Goal: Transaction & Acquisition: Book appointment/travel/reservation

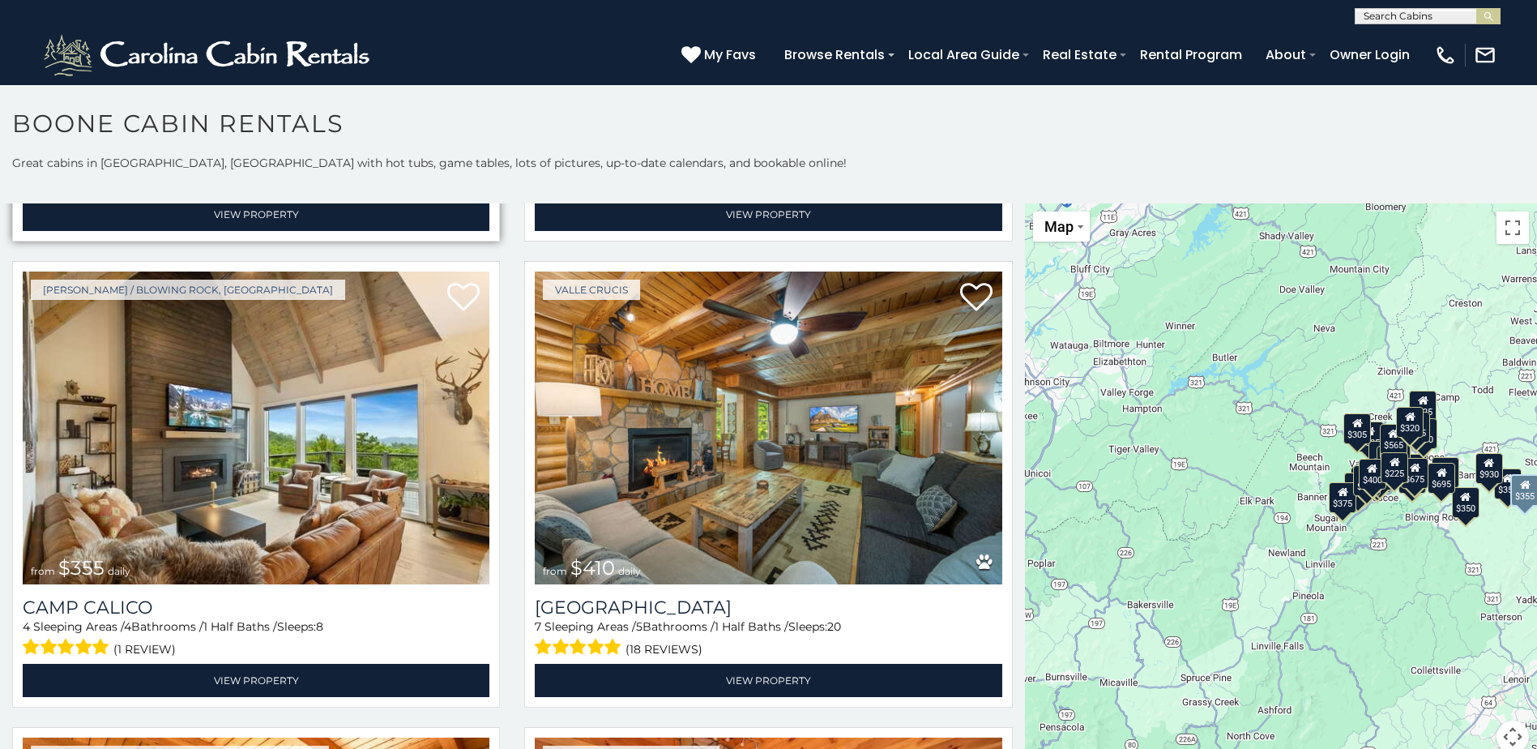
scroll to position [5671, 0]
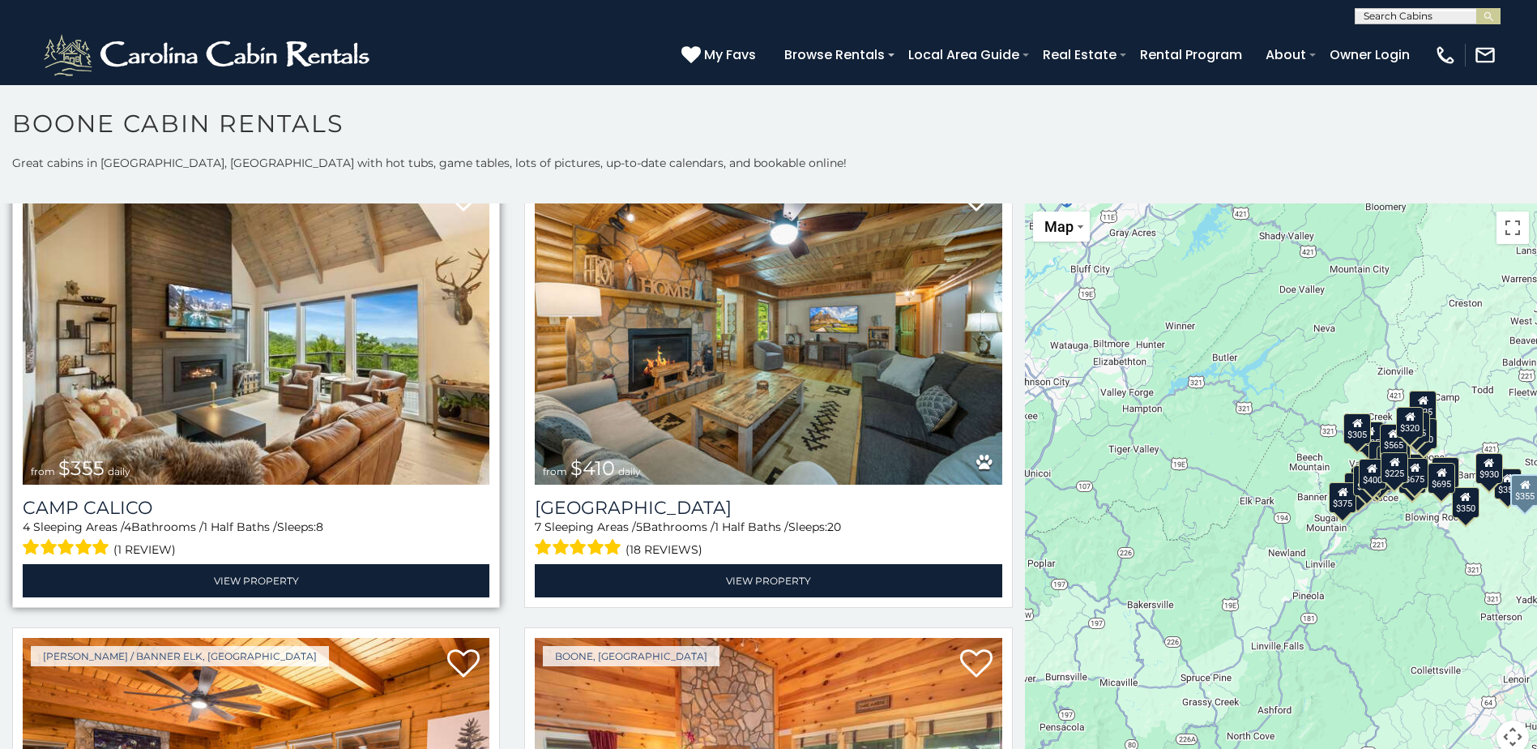
click at [326, 311] on img at bounding box center [256, 328] width 467 height 313
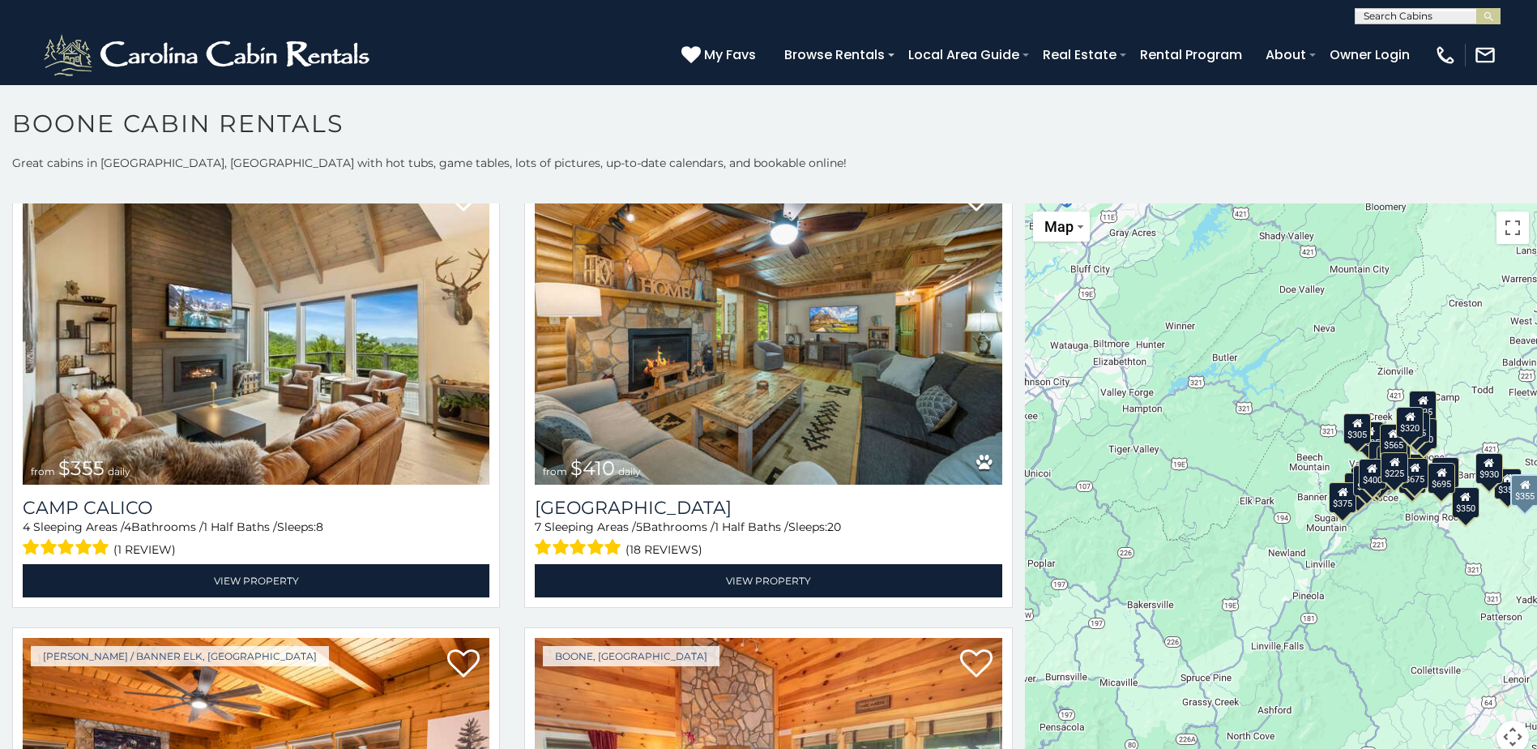
scroll to position [6076, 0]
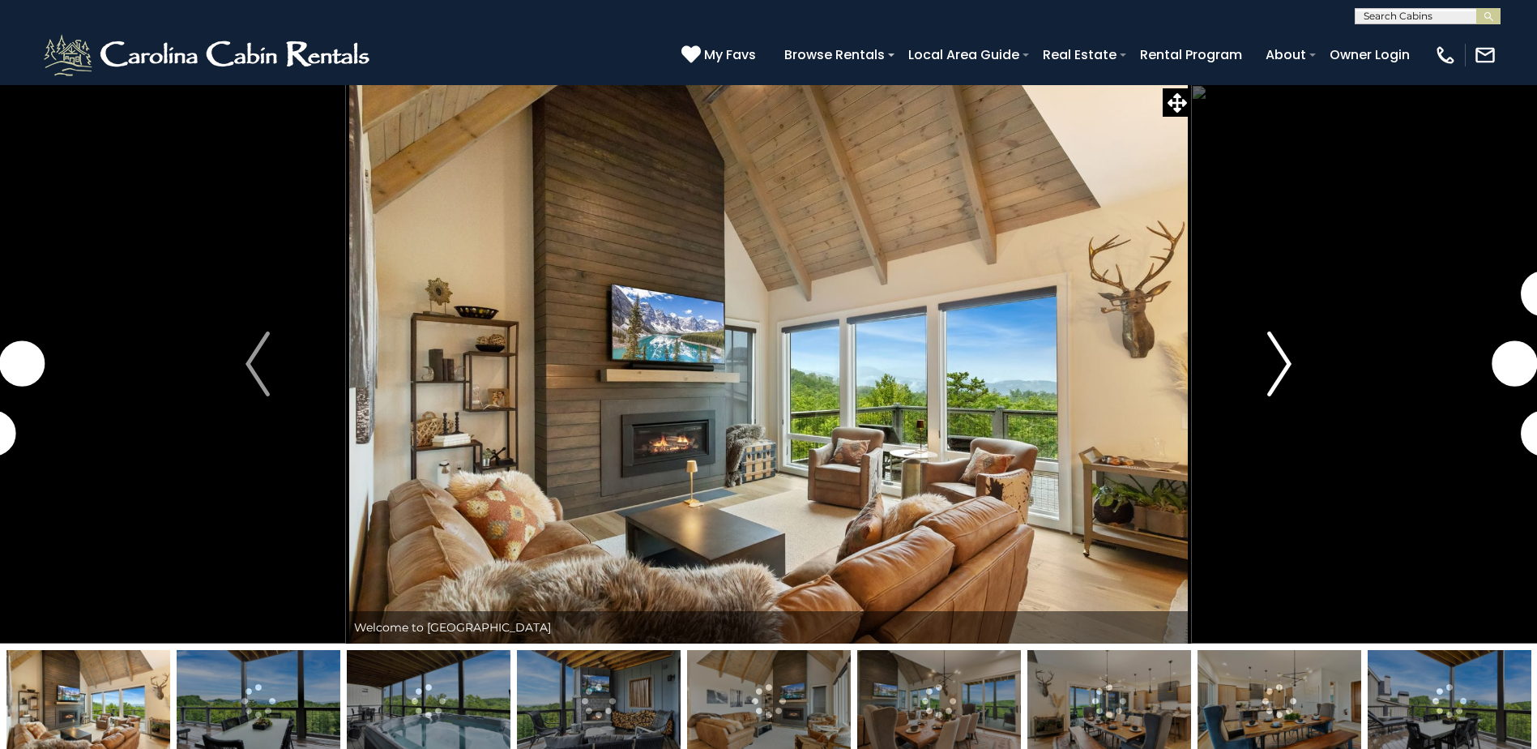
click at [1280, 359] on img "Next" at bounding box center [1279, 363] width 24 height 65
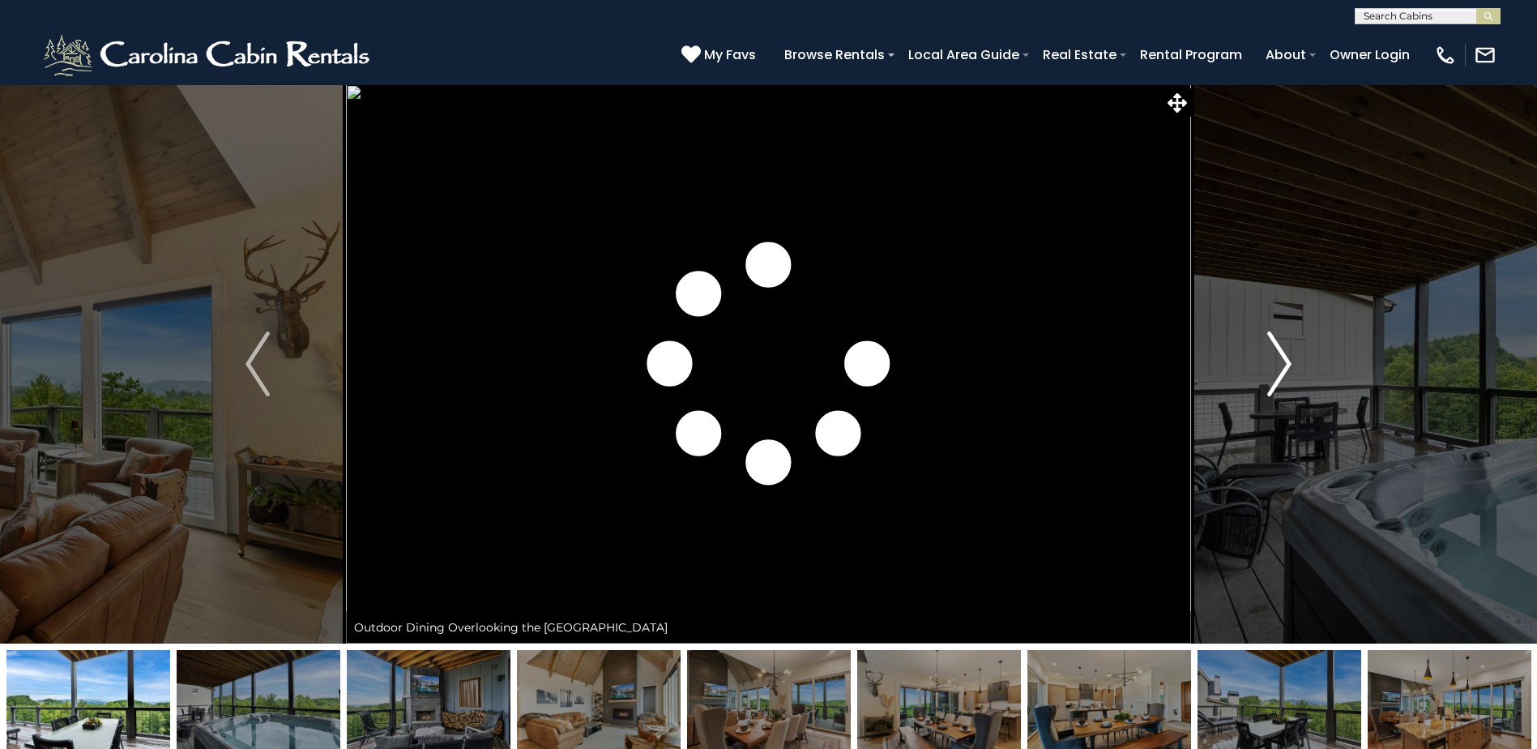
click at [1280, 359] on img "Next" at bounding box center [1279, 363] width 24 height 65
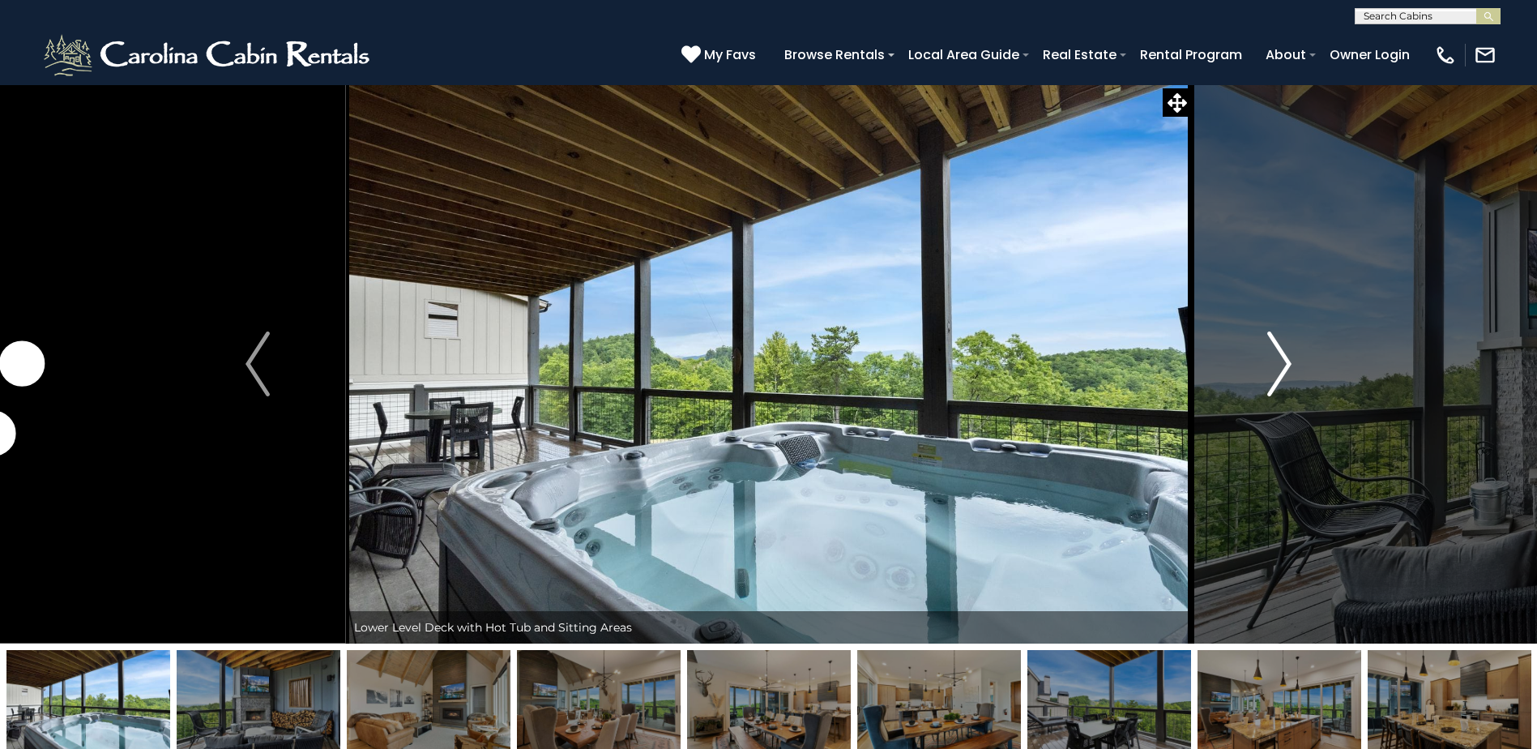
click at [1280, 359] on img "Next" at bounding box center [1279, 363] width 24 height 65
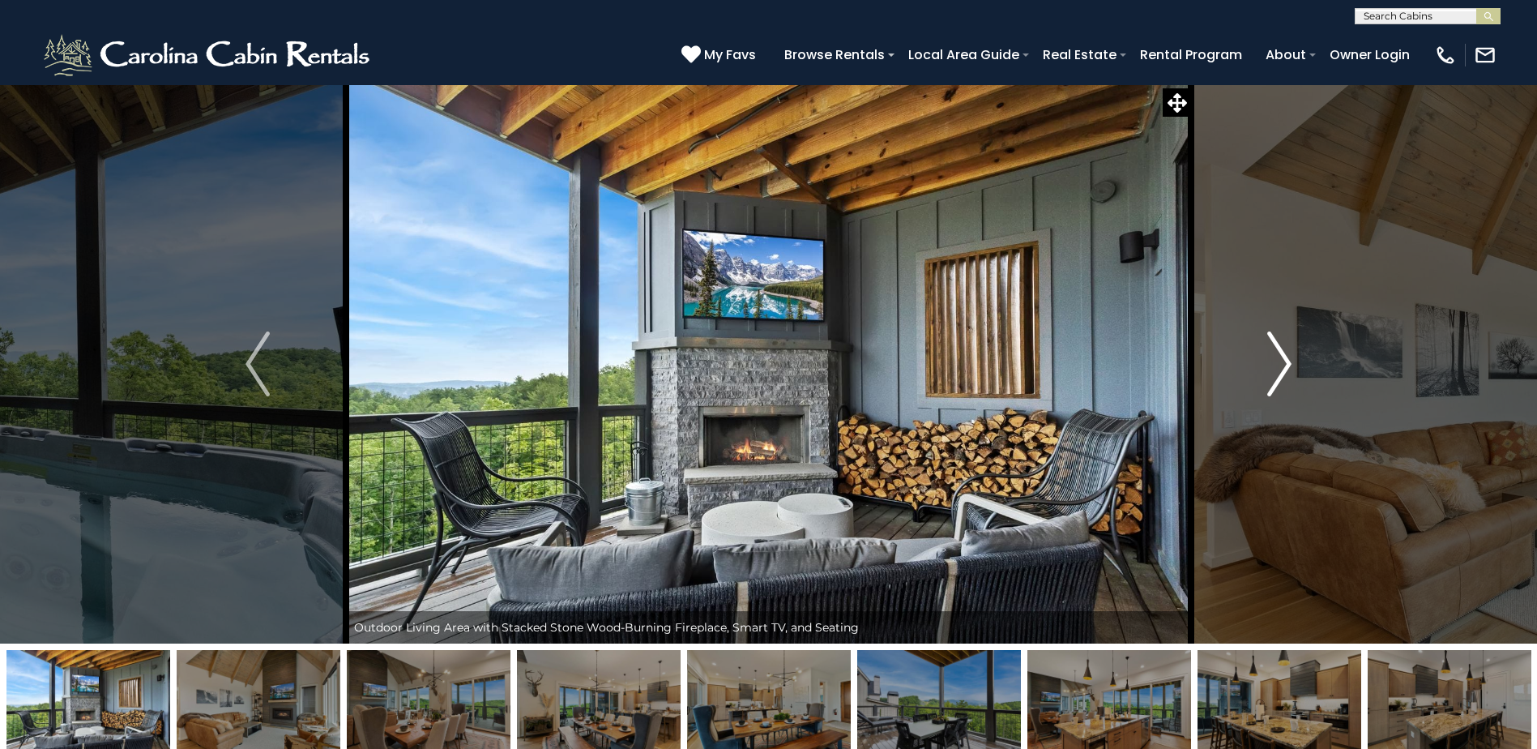
click at [1280, 359] on img "Next" at bounding box center [1279, 363] width 24 height 65
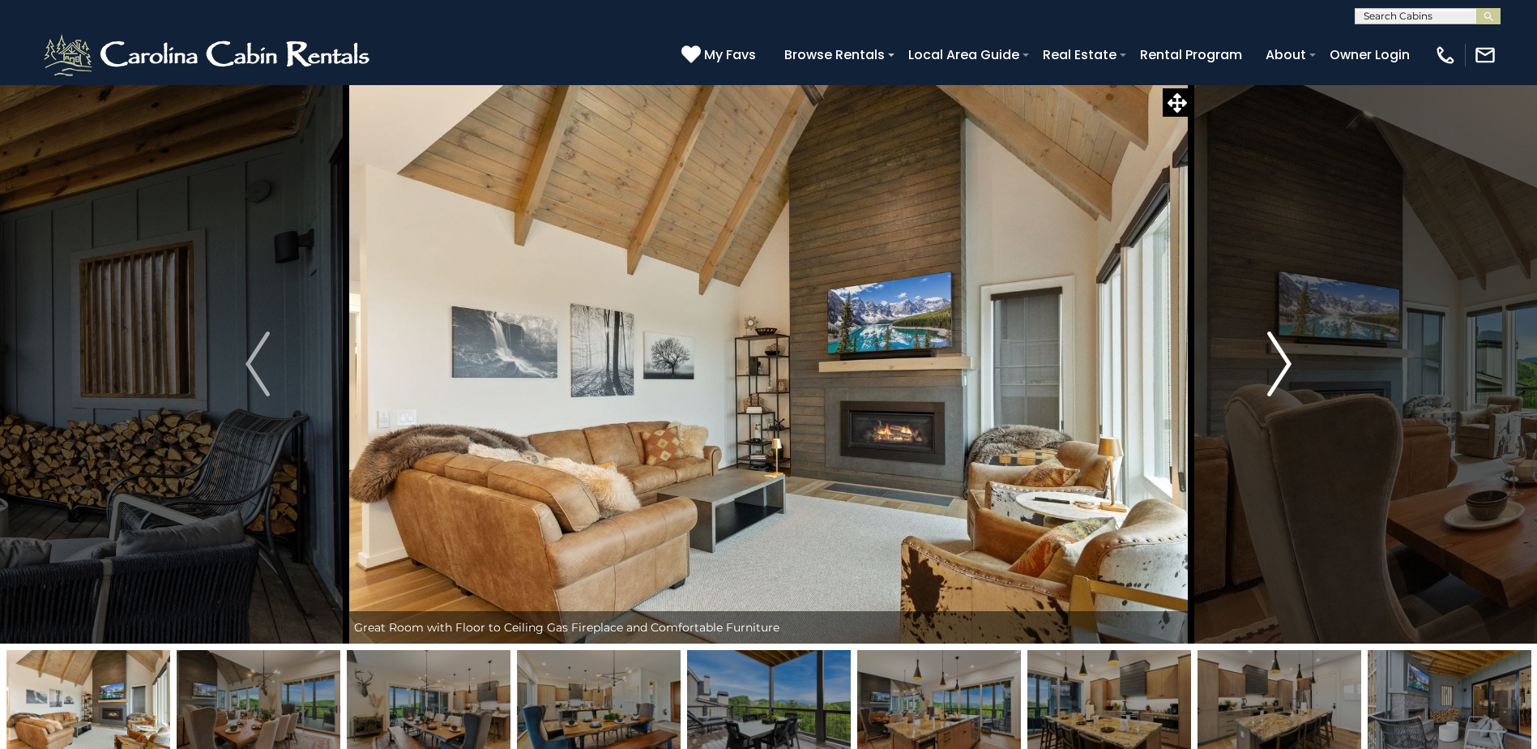
click at [1280, 359] on img "Next" at bounding box center [1279, 363] width 24 height 65
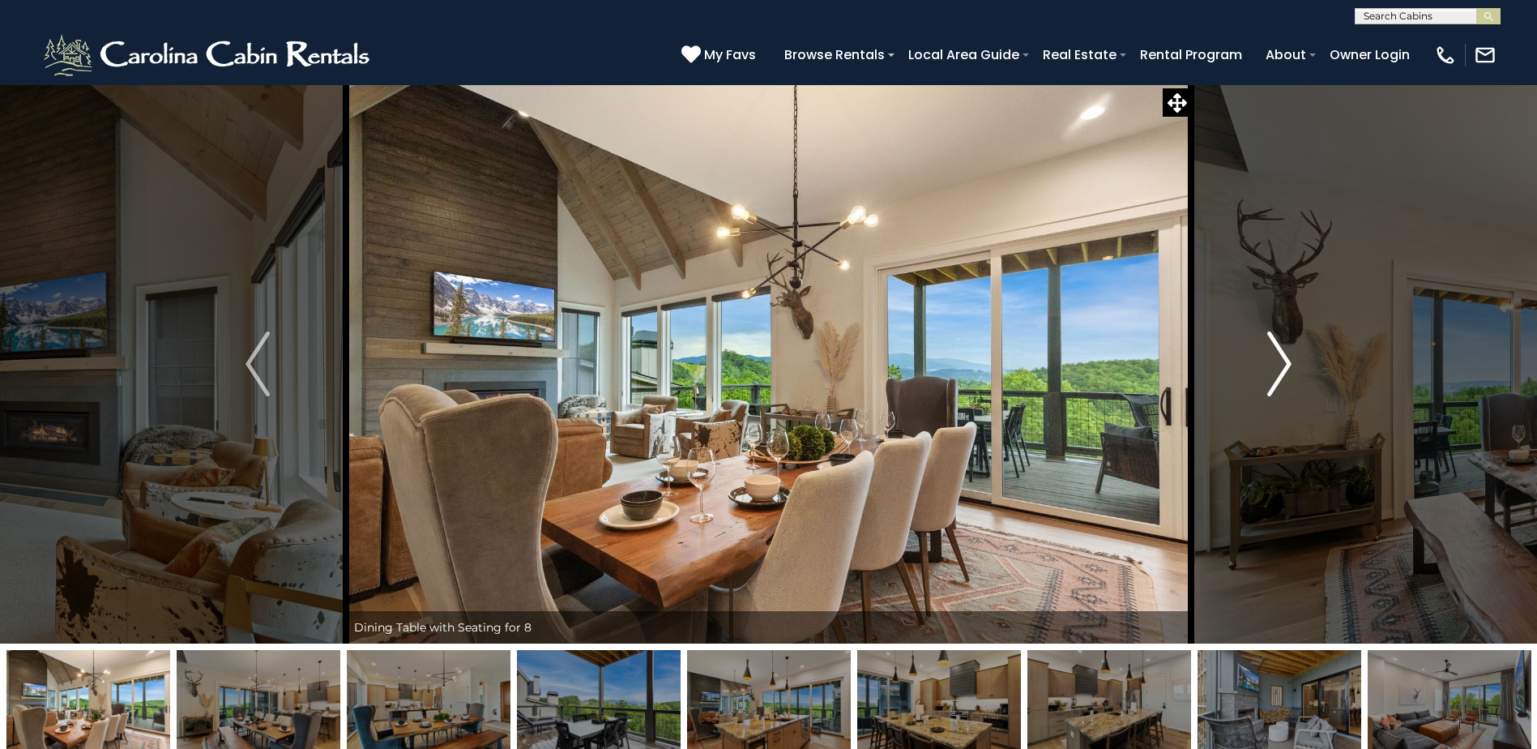
click at [1280, 359] on img "Next" at bounding box center [1279, 363] width 24 height 65
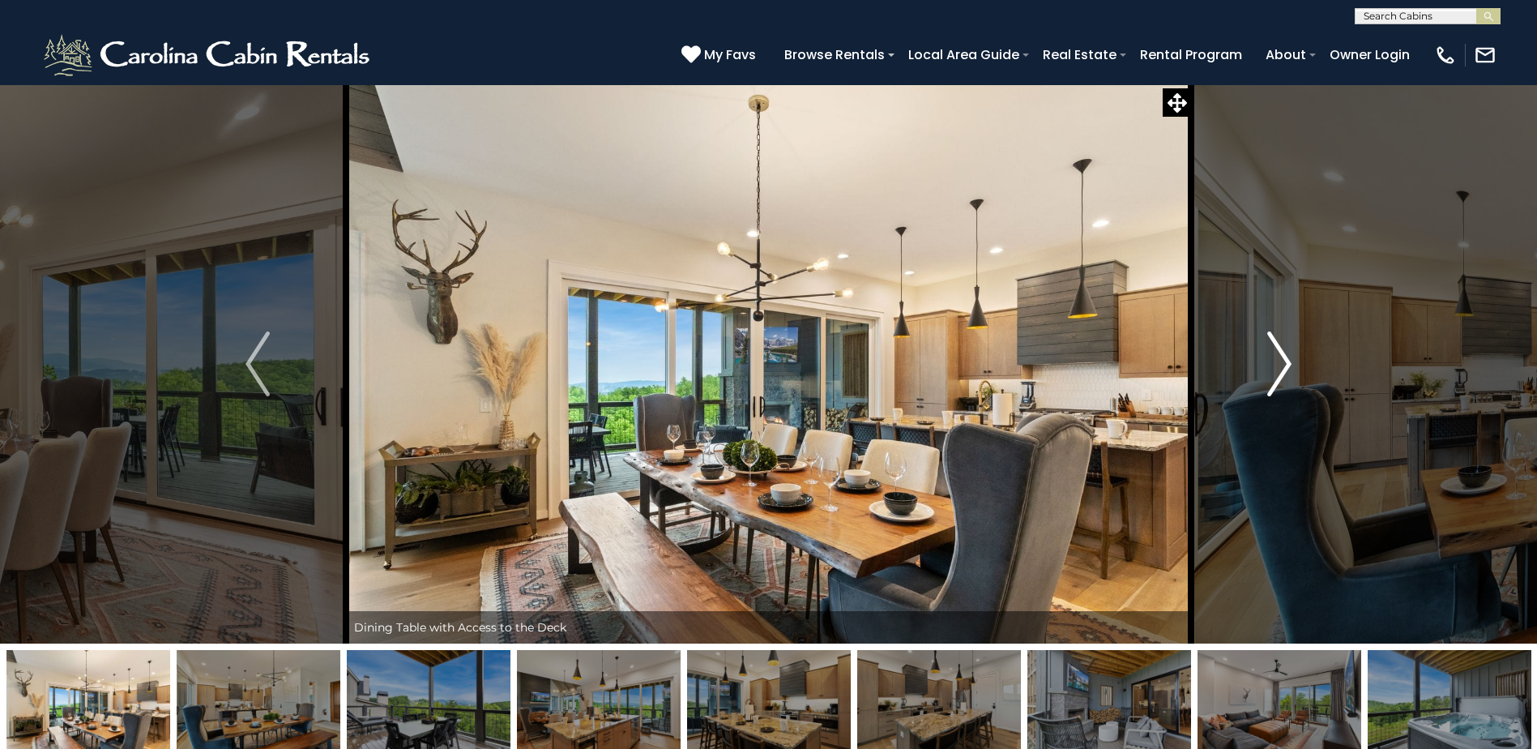
click at [1280, 359] on img "Next" at bounding box center [1279, 363] width 24 height 65
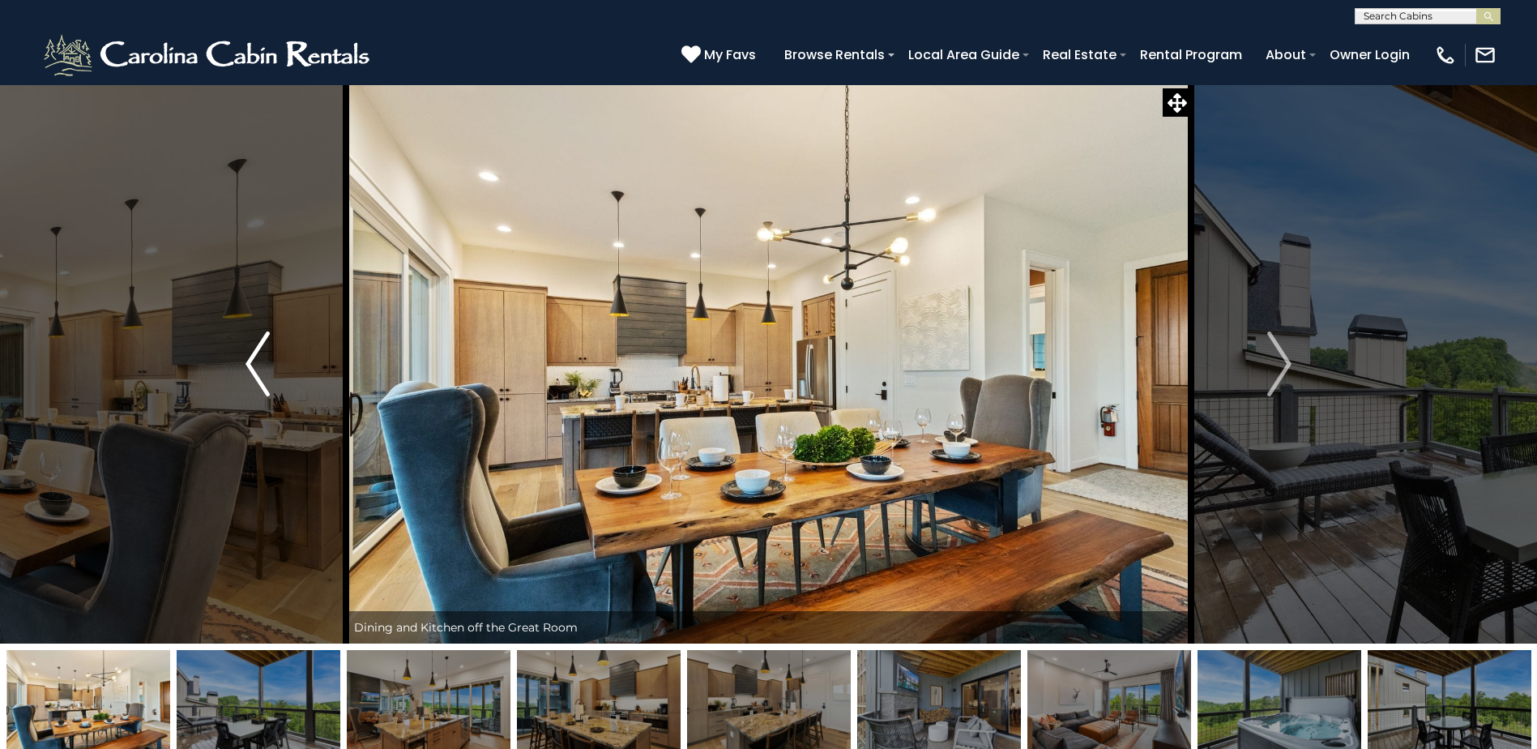
click at [258, 356] on img "Previous" at bounding box center [257, 363] width 24 height 65
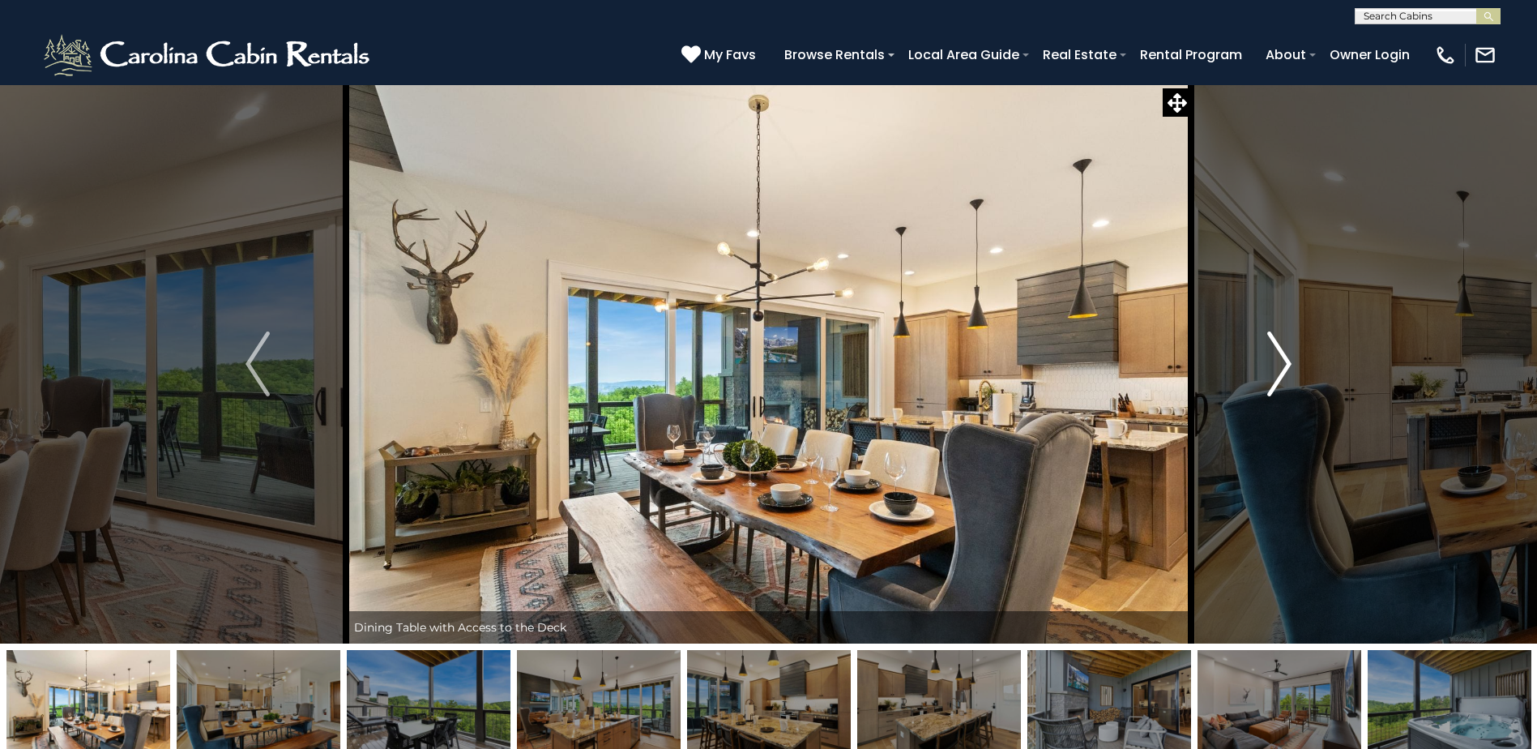
click at [1282, 362] on img "Next" at bounding box center [1279, 363] width 24 height 65
